Goal: Entertainment & Leisure: Browse casually

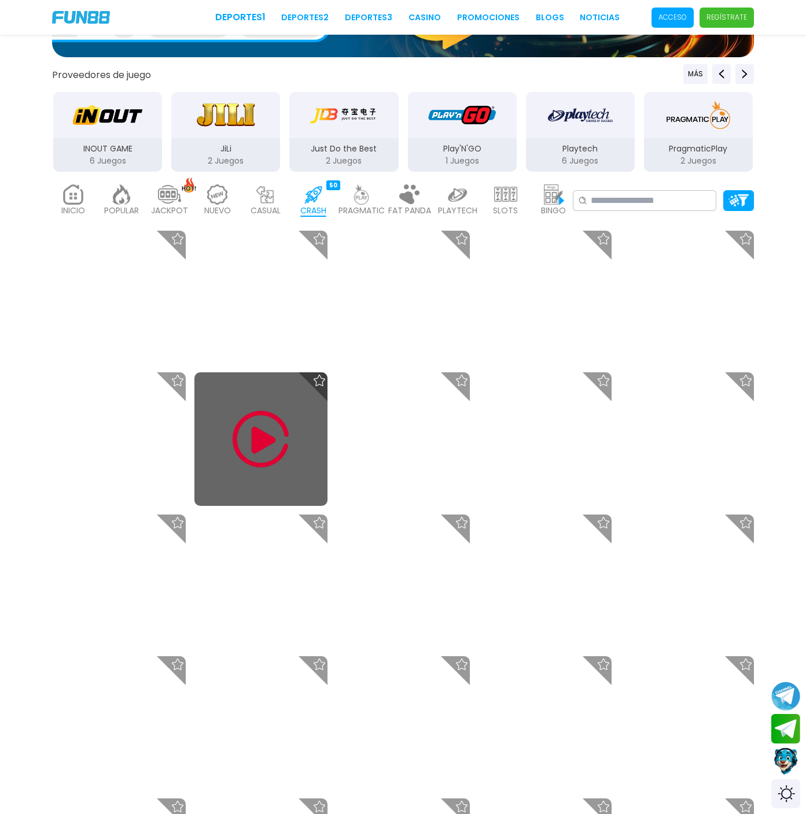
scroll to position [301, 0]
